Goal: Entertainment & Leisure: Consume media (video, audio)

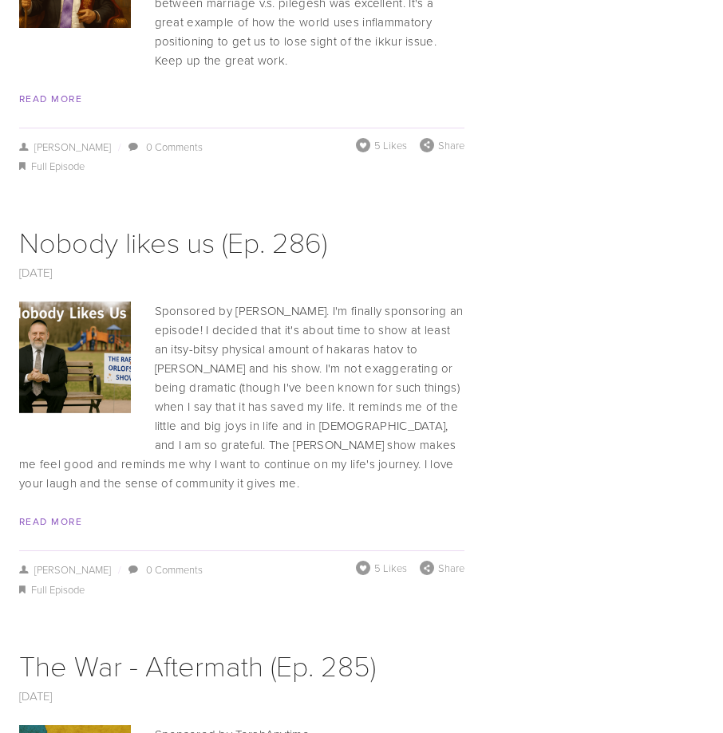
scroll to position [5745, 0]
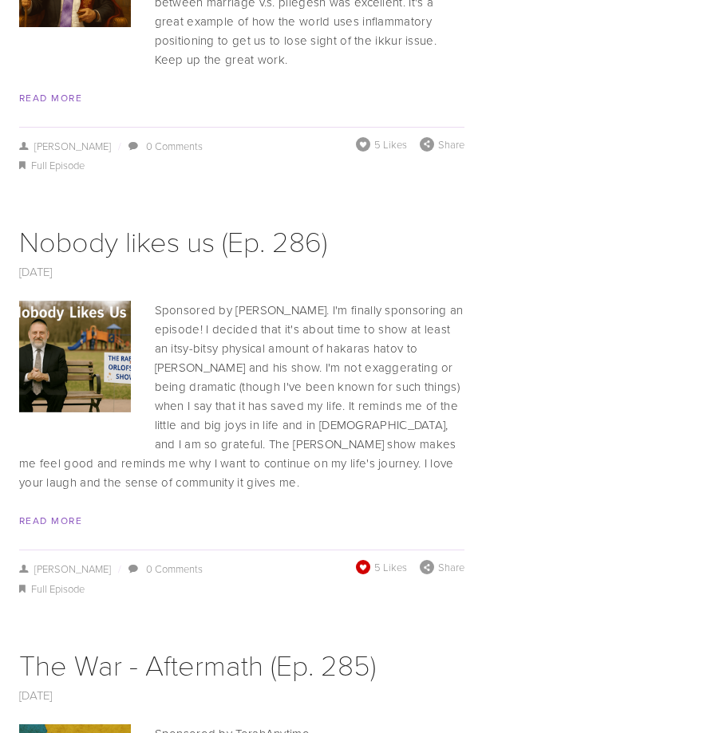
click at [358, 559] on span at bounding box center [363, 567] width 16 height 16
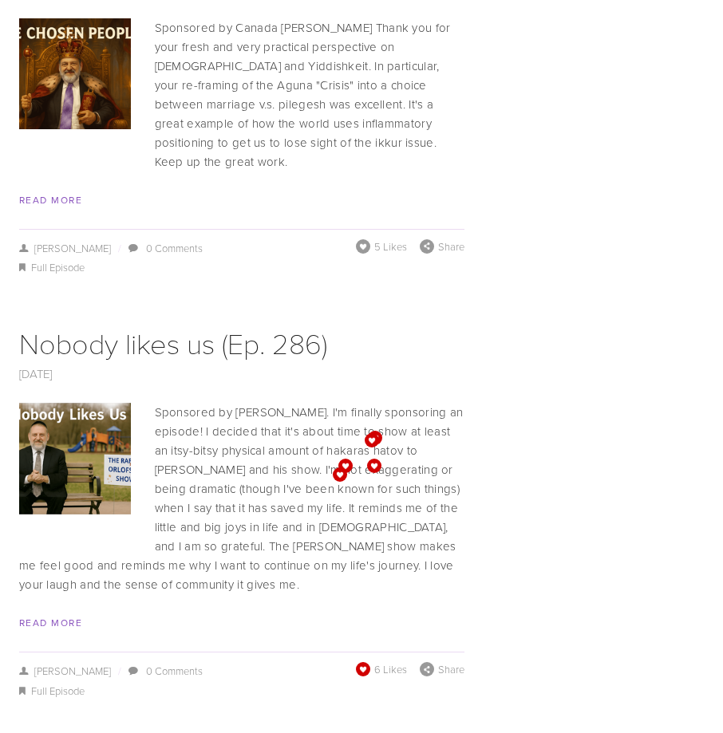
scroll to position [5186, 0]
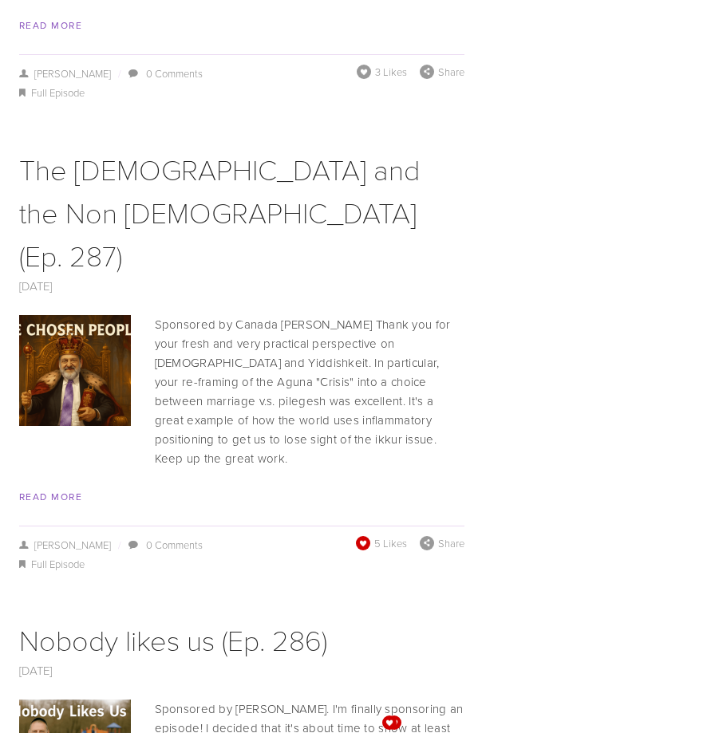
click at [361, 535] on span at bounding box center [363, 542] width 15 height 15
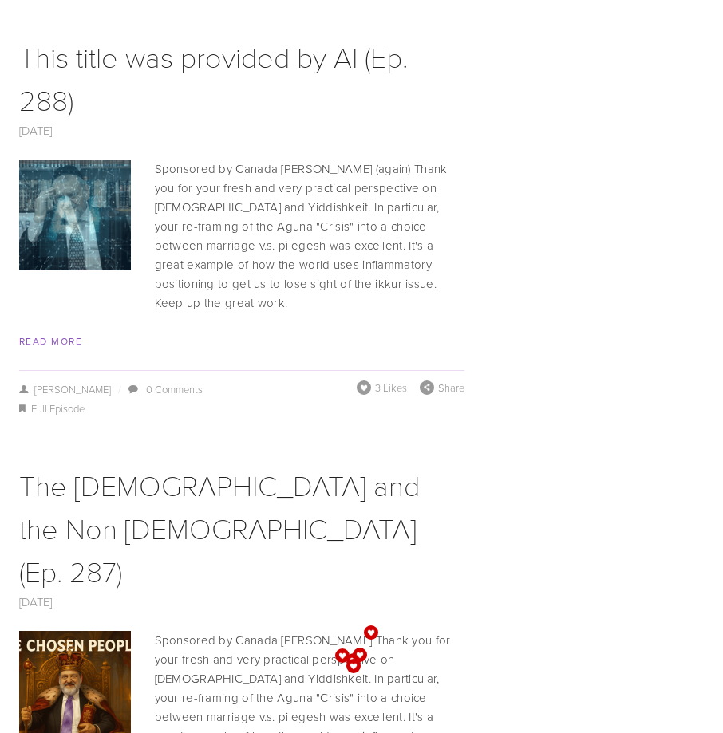
scroll to position [4787, 0]
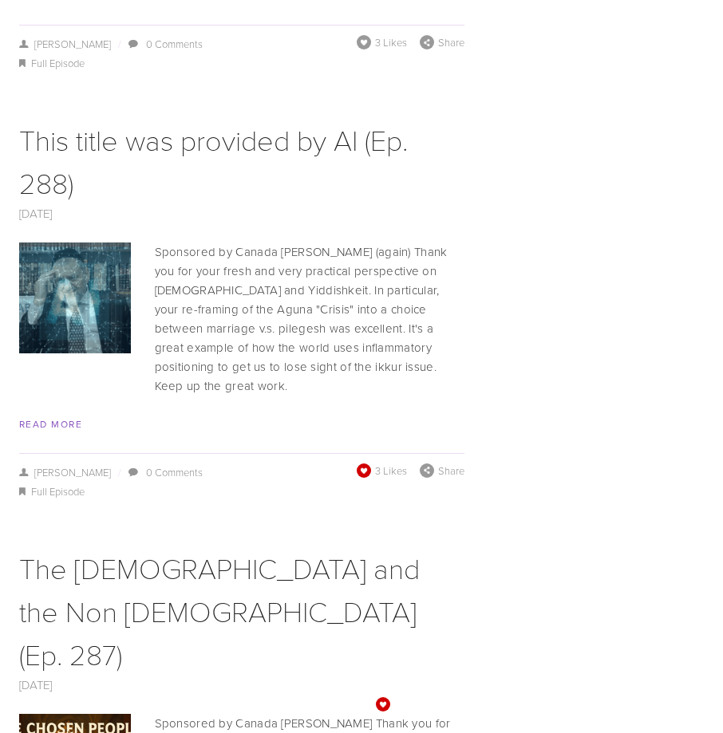
click at [365, 463] on span at bounding box center [363, 470] width 15 height 15
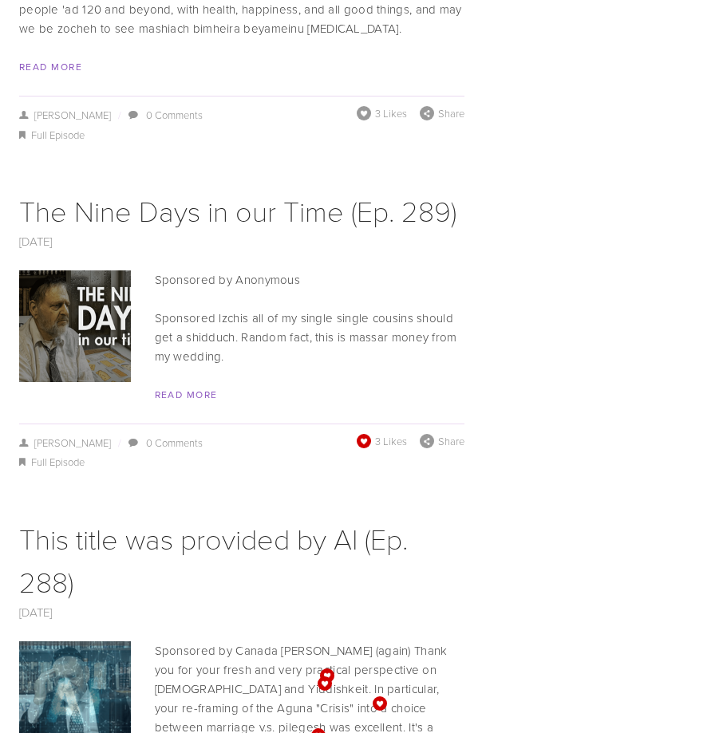
click at [362, 432] on span at bounding box center [364, 441] width 18 height 18
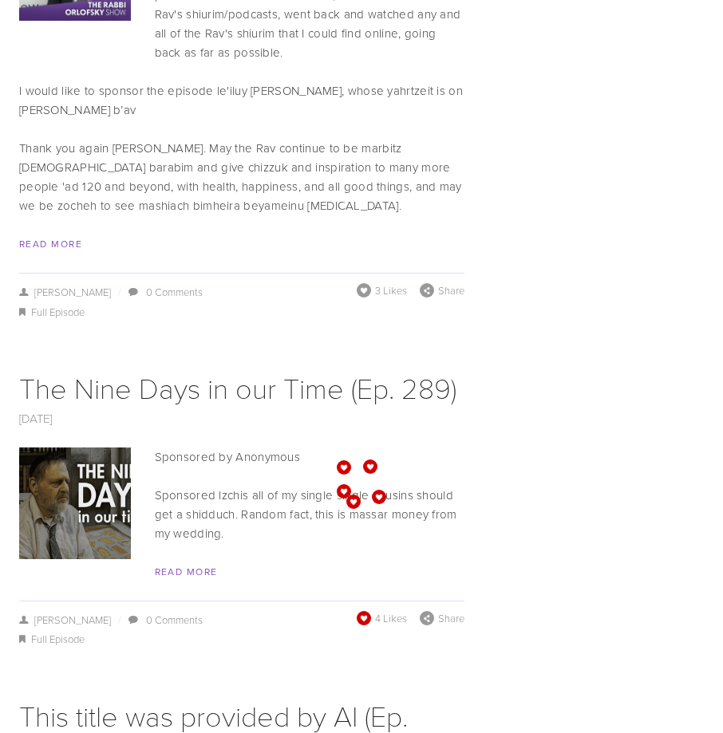
scroll to position [3989, 0]
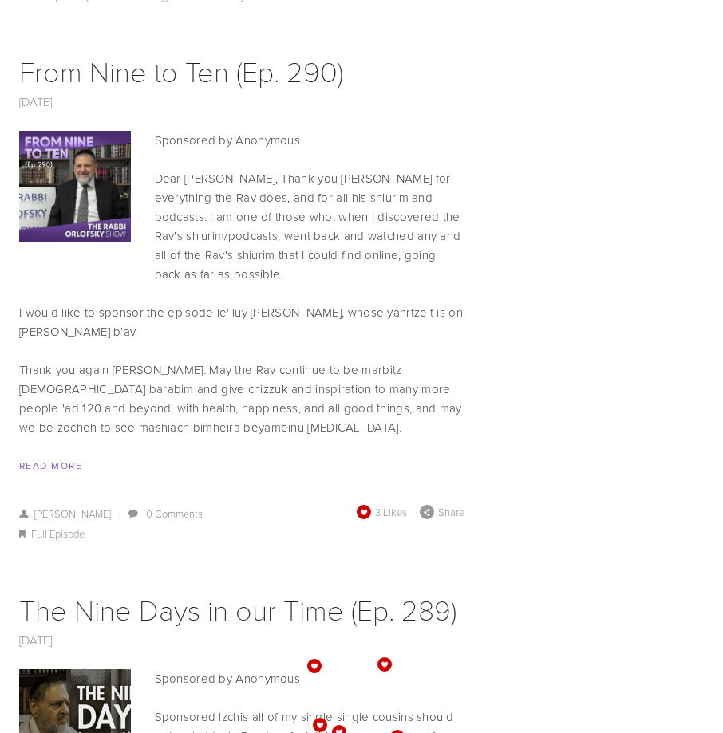
click at [359, 503] on span at bounding box center [363, 511] width 17 height 17
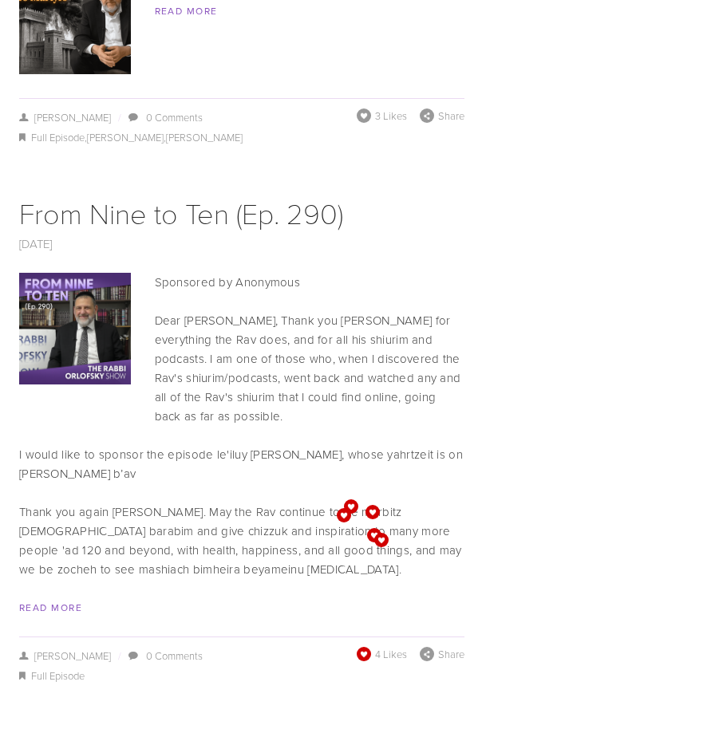
scroll to position [3590, 0]
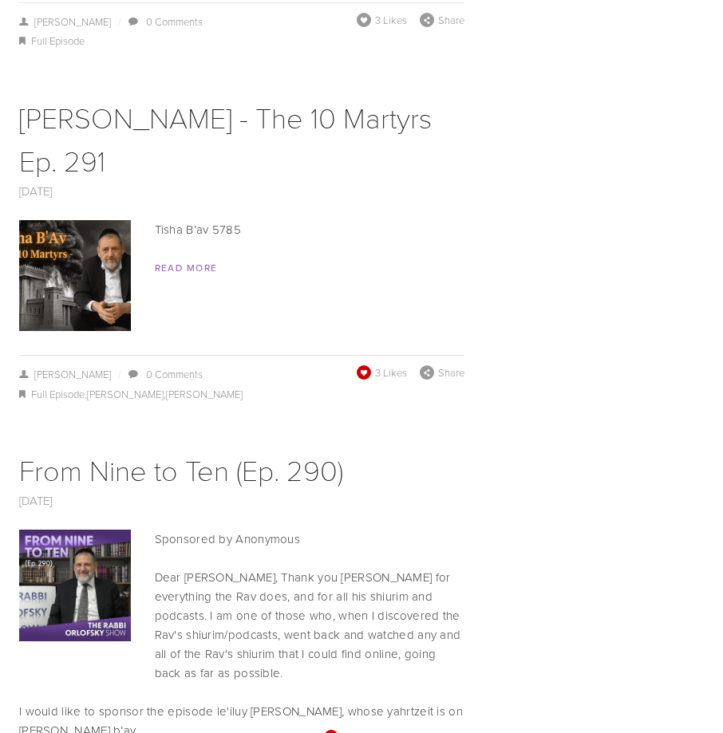
click at [361, 365] on span at bounding box center [364, 372] width 14 height 14
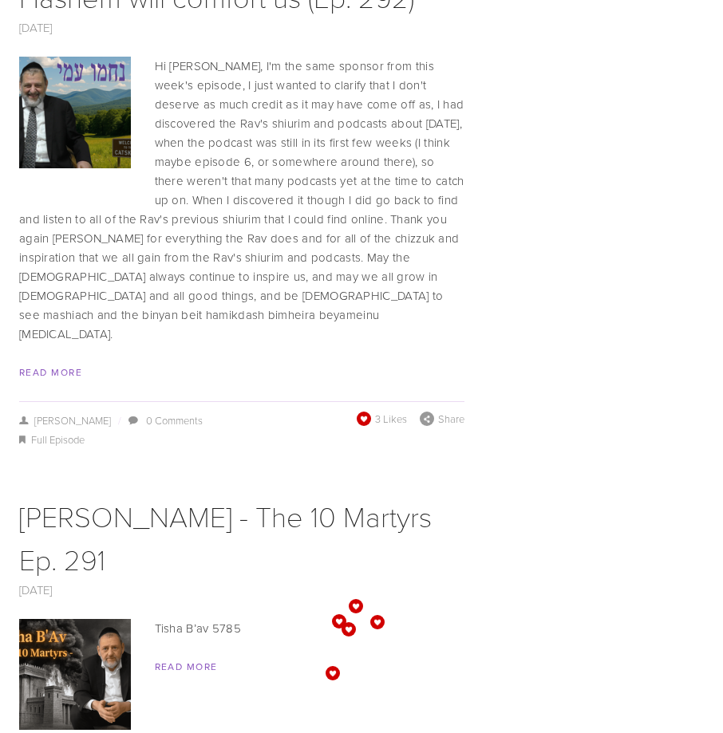
click at [365, 411] on span at bounding box center [364, 419] width 16 height 16
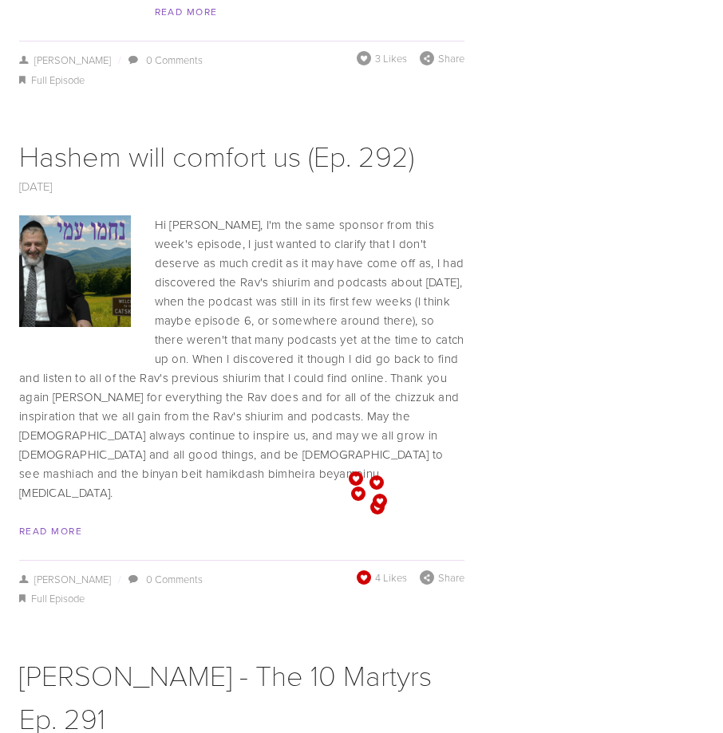
scroll to position [2792, 0]
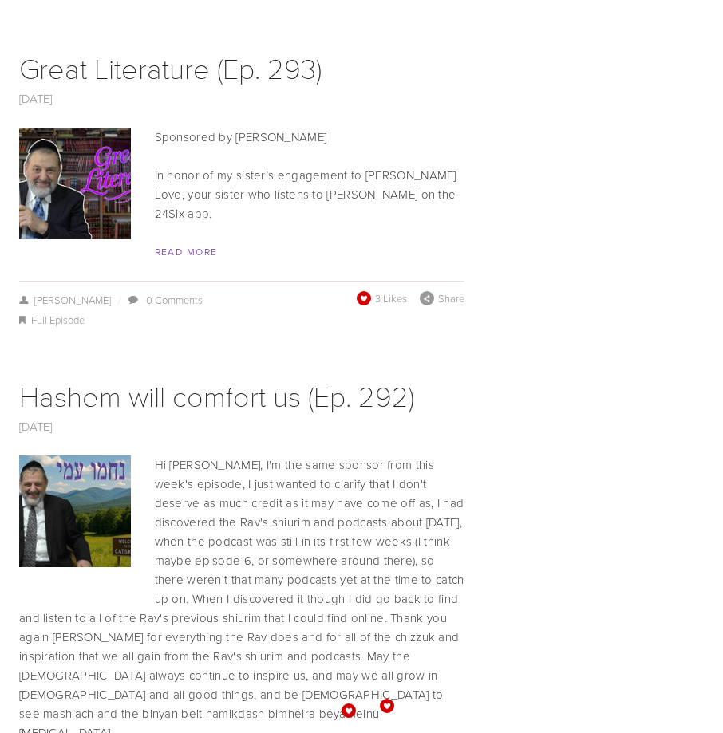
click at [361, 291] on span at bounding box center [364, 298] width 14 height 14
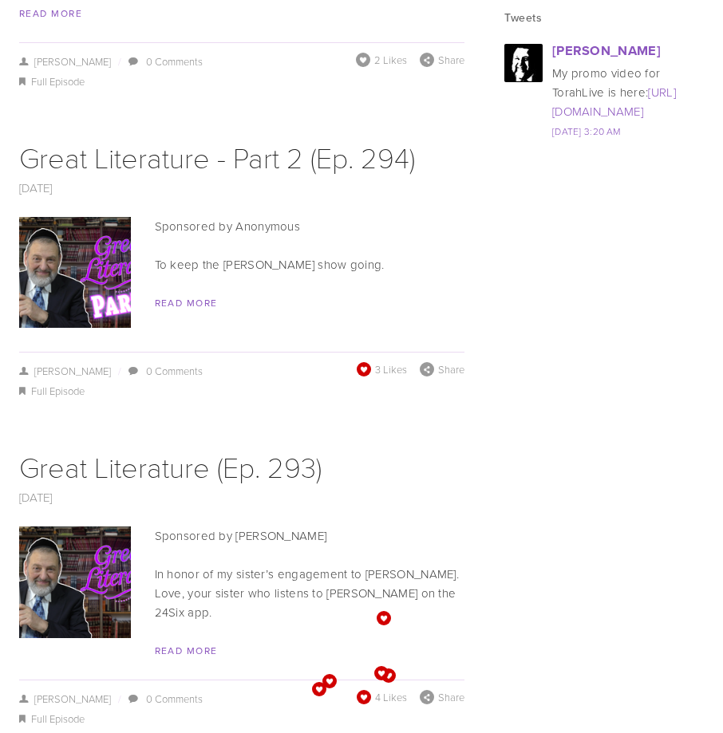
click at [361, 361] on span at bounding box center [364, 370] width 18 height 18
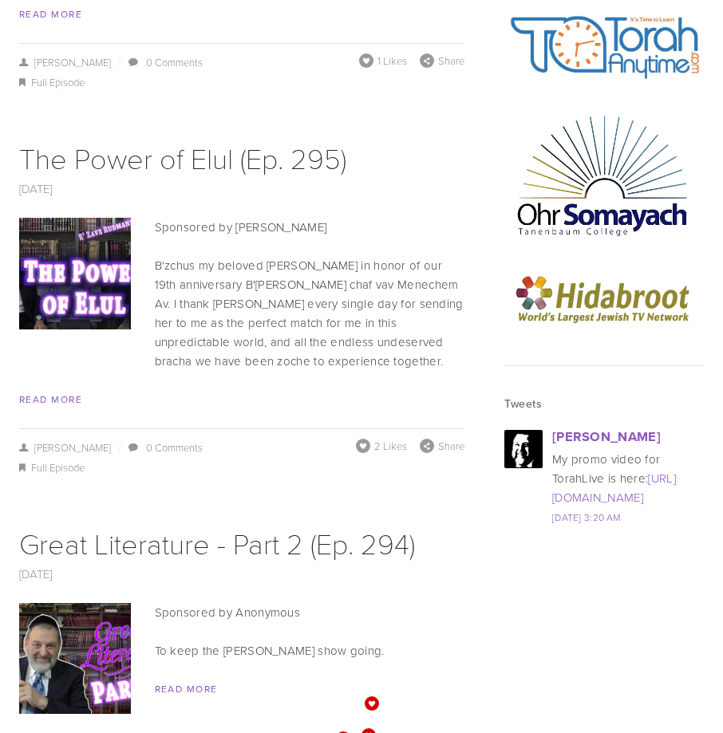
scroll to position [1995, 0]
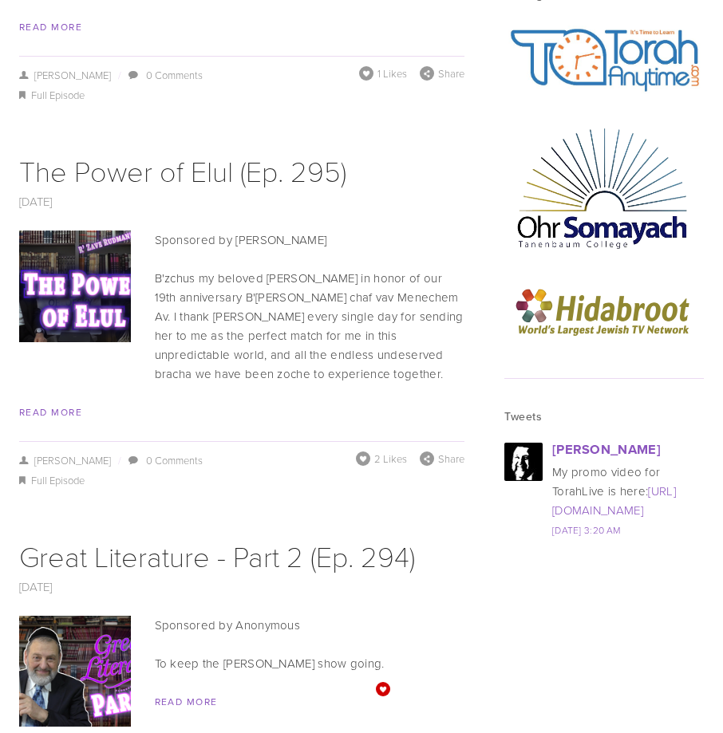
drag, startPoint x: 365, startPoint y: 430, endPoint x: 351, endPoint y: 386, distance: 45.9
click at [364, 452] on span at bounding box center [363, 459] width 14 height 14
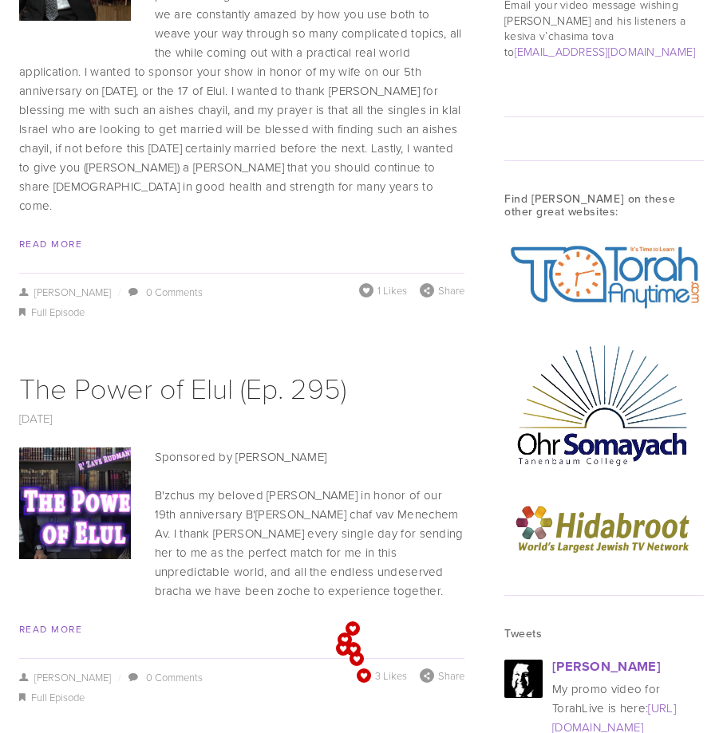
scroll to position [1675, 0]
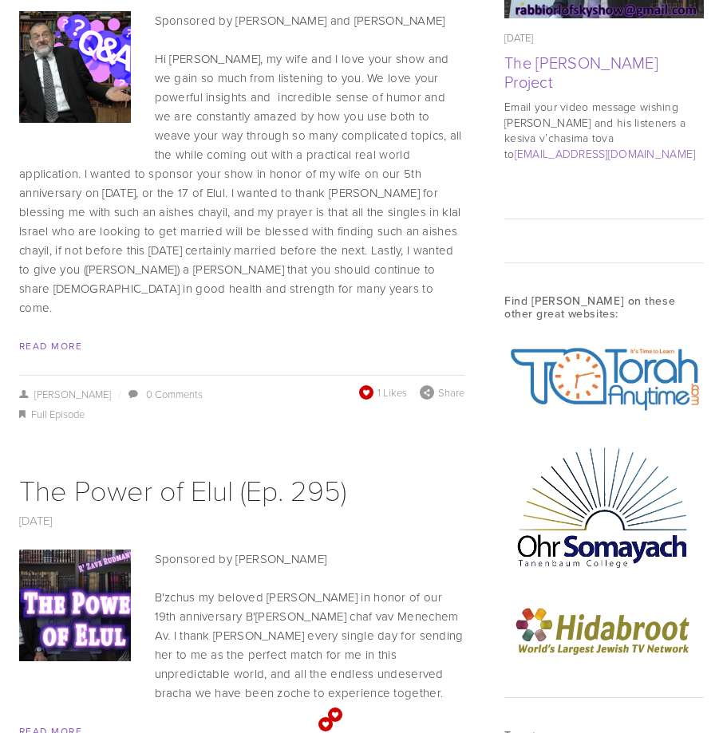
click at [366, 385] on span at bounding box center [366, 393] width 16 height 16
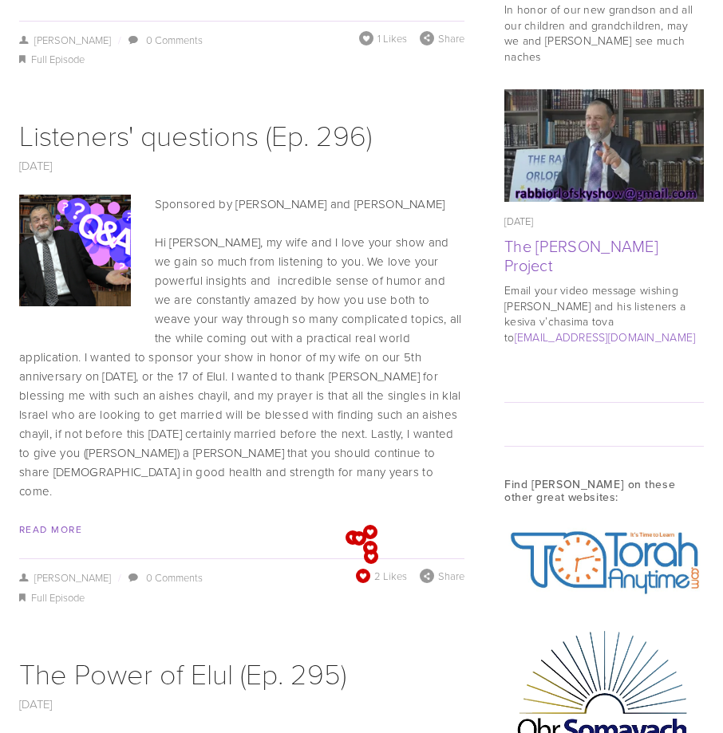
scroll to position [1277, 0]
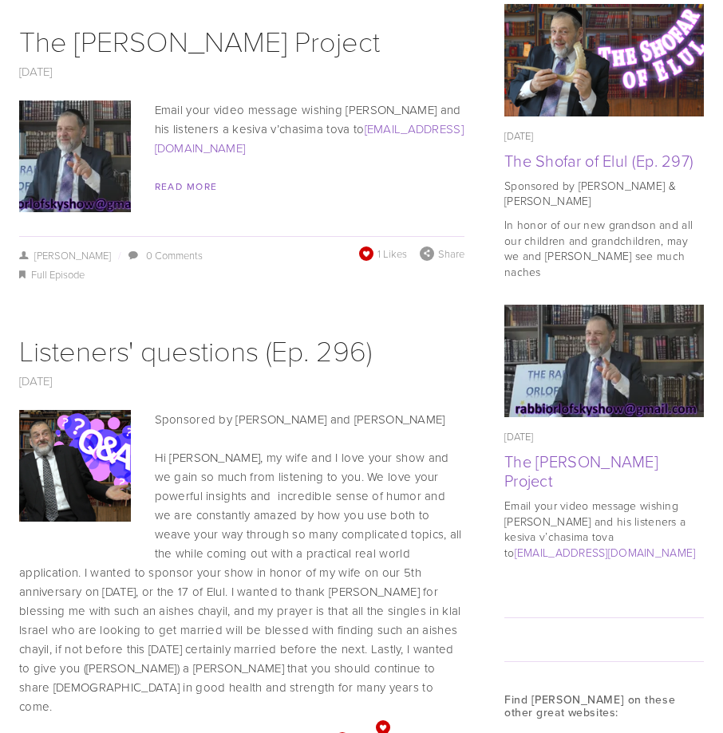
click at [367, 244] on span at bounding box center [366, 253] width 18 height 18
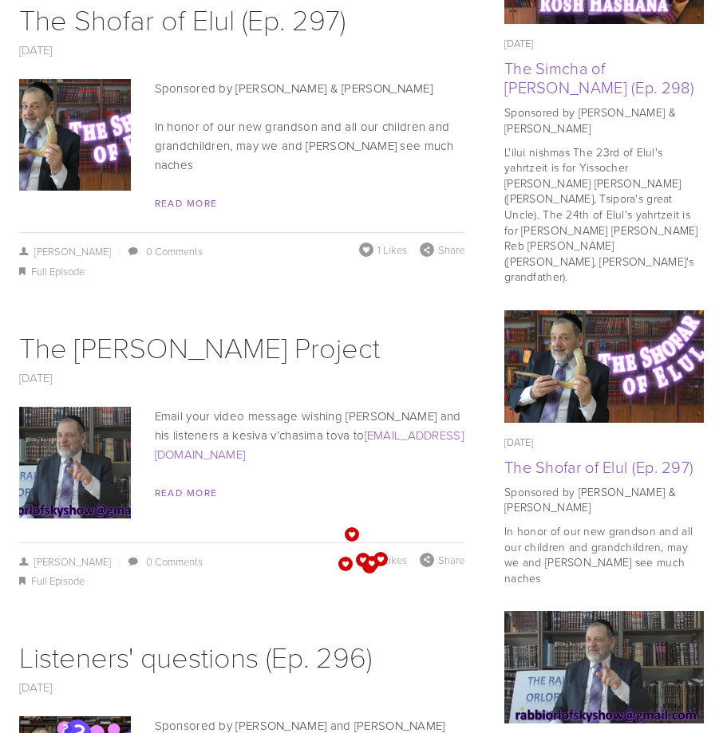
scroll to position [957, 0]
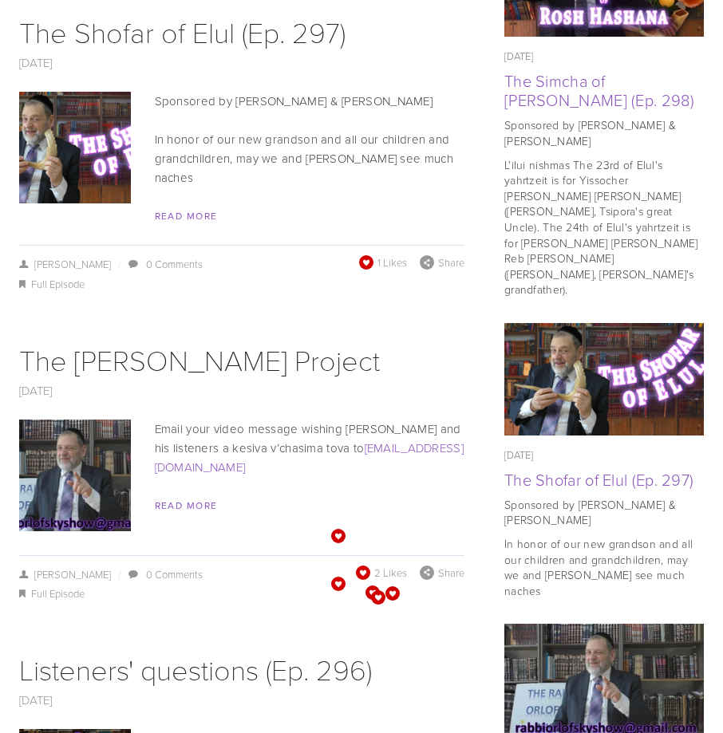
click at [367, 255] on span at bounding box center [366, 262] width 14 height 14
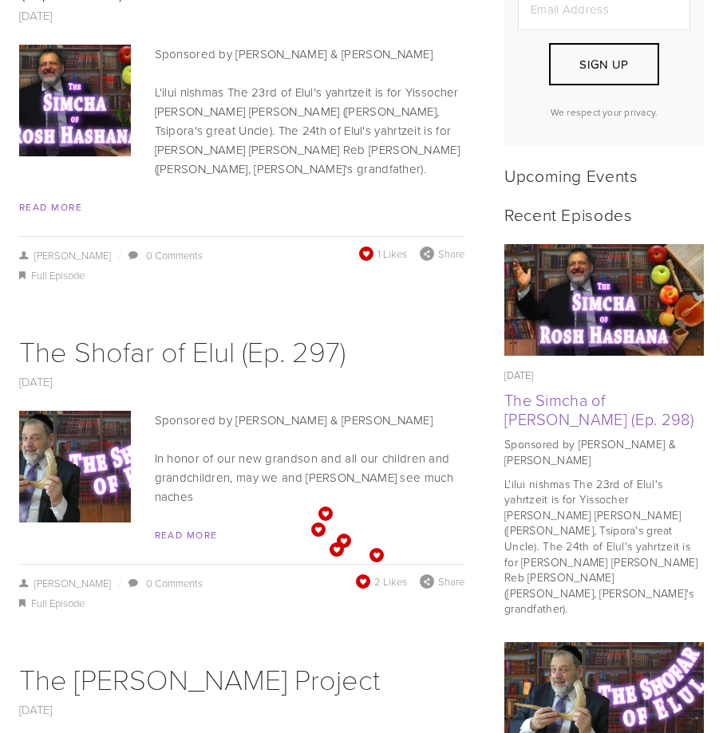
click at [364, 247] on span at bounding box center [365, 254] width 15 height 15
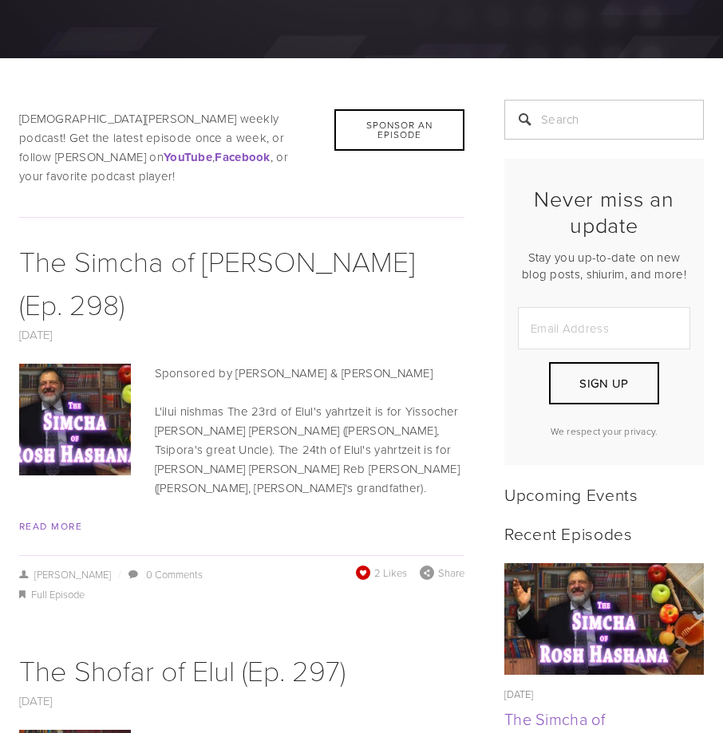
scroll to position [0, 0]
